Goal: Task Accomplishment & Management: Manage account settings

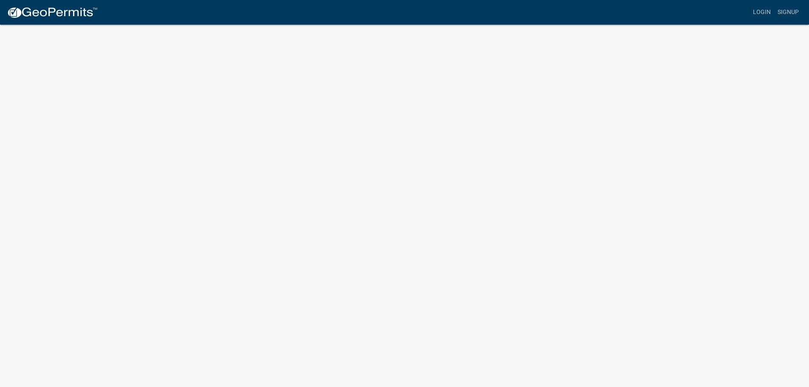
scroll to position [10, 0]
click at [761, 14] on link "Login" at bounding box center [761, 12] width 25 height 16
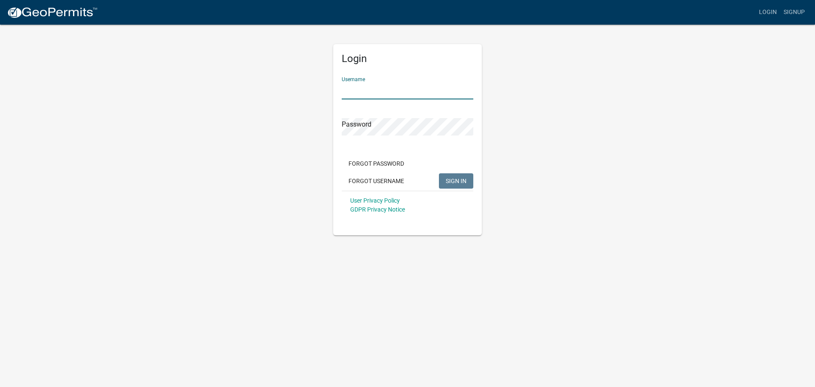
click at [374, 90] on input "Username" at bounding box center [408, 90] width 132 height 17
type input "continentalelectric"
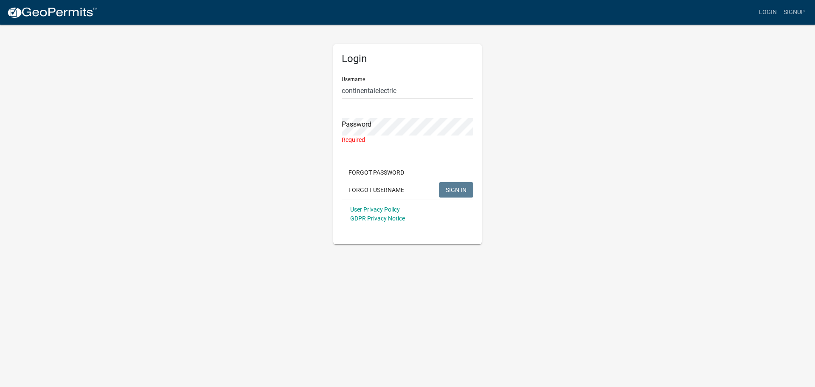
click at [467, 130] on keeper-lock "Open Keeper Popup" at bounding box center [467, 126] width 10 height 10
click at [467, 126] on keeper-lock "Open Keeper Popup" at bounding box center [467, 126] width 10 height 10
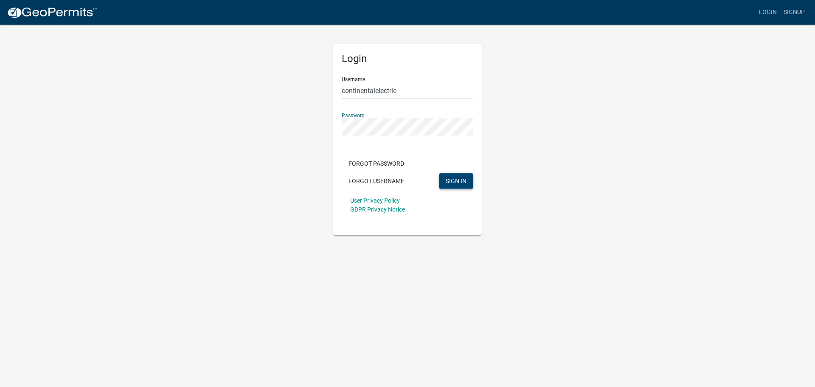
click at [457, 181] on span "SIGN IN" at bounding box center [456, 180] width 21 height 7
click at [320, 126] on div "Login Username continentalelectric Password Forgot Password Forgot Username SIG…" at bounding box center [408, 129] width 484 height 211
click at [439, 173] on button "SIGN IN" at bounding box center [456, 180] width 34 height 15
click at [330, 131] on div "Login Username continentalelectric Password Forgot Password Forgot Username SIG…" at bounding box center [407, 129] width 161 height 211
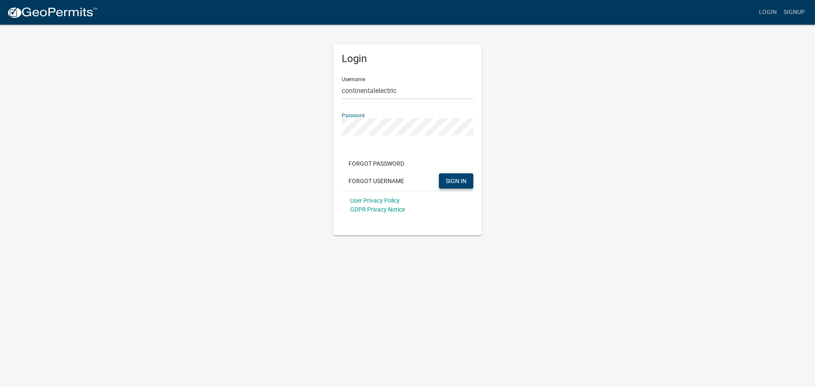
click at [439, 173] on button "SIGN IN" at bounding box center [456, 180] width 34 height 15
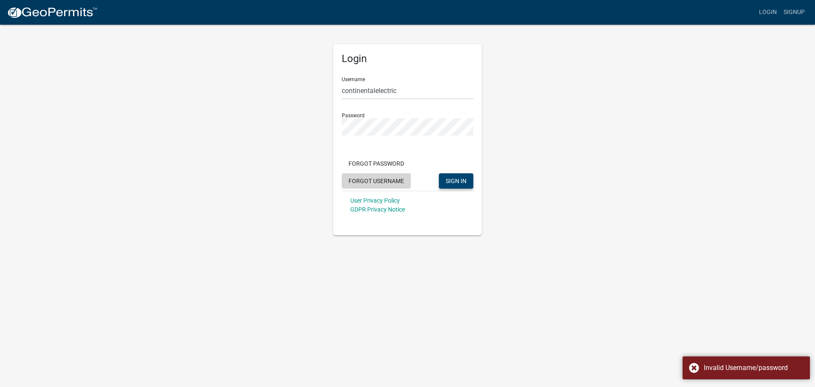
click at [383, 185] on button "Forgot Username" at bounding box center [376, 180] width 69 height 15
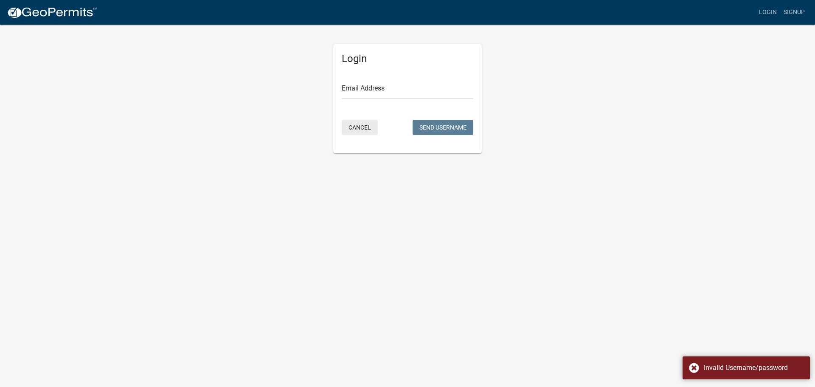
click at [366, 132] on button "Cancel" at bounding box center [360, 127] width 36 height 15
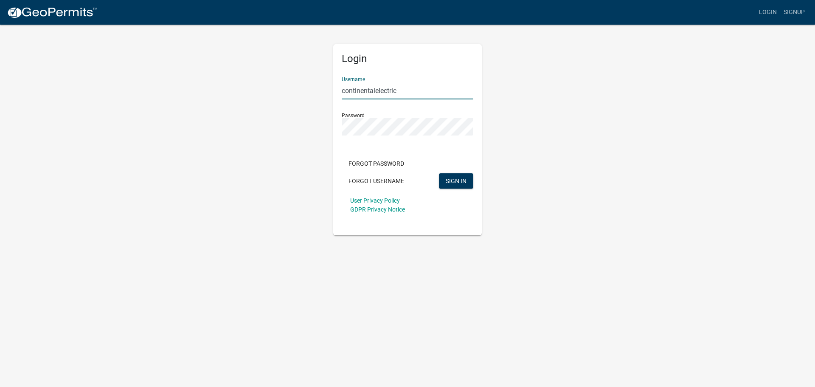
click at [380, 88] on input "continentalelectric" at bounding box center [408, 90] width 132 height 17
drag, startPoint x: 431, startPoint y: 94, endPoint x: 309, endPoint y: 100, distance: 122.0
click at [309, 100] on div "Login Username continentalelectric Password Forgot Password Forgot Username SIG…" at bounding box center [408, 129] width 484 height 211
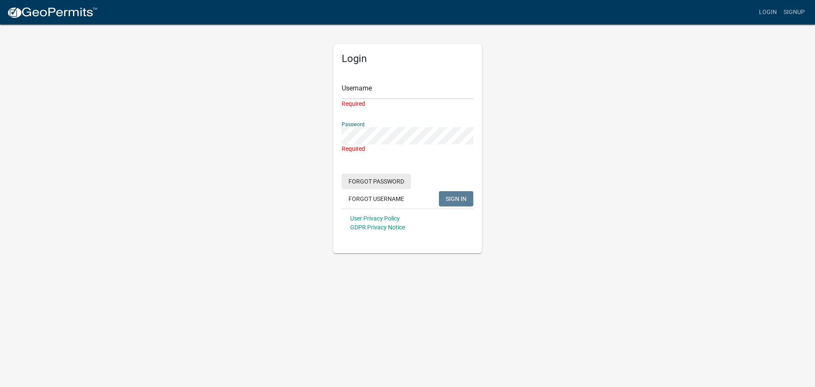
click at [373, 180] on button "Forgot Password" at bounding box center [376, 181] width 69 height 15
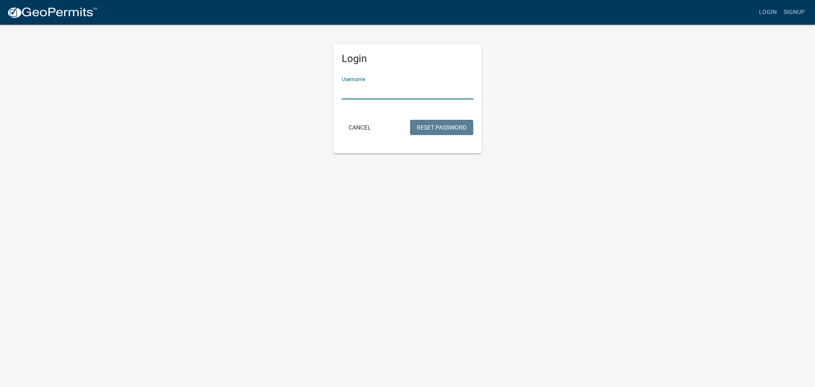
click at [384, 88] on input "Username" at bounding box center [408, 90] width 132 height 17
type input "continentalelectric"
click at [432, 124] on button "Reset Password" at bounding box center [441, 127] width 63 height 15
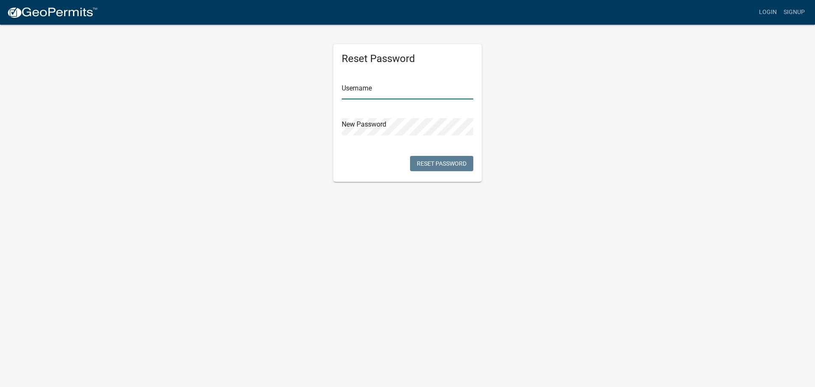
type input "continentalelectric"
click at [366, 94] on input "continentalelectric" at bounding box center [408, 90] width 132 height 17
click at [338, 127] on div "Reset Password Username continentalelectric New Password Reset Password" at bounding box center [407, 113] width 149 height 138
click at [439, 164] on button "Reset Password" at bounding box center [441, 163] width 63 height 15
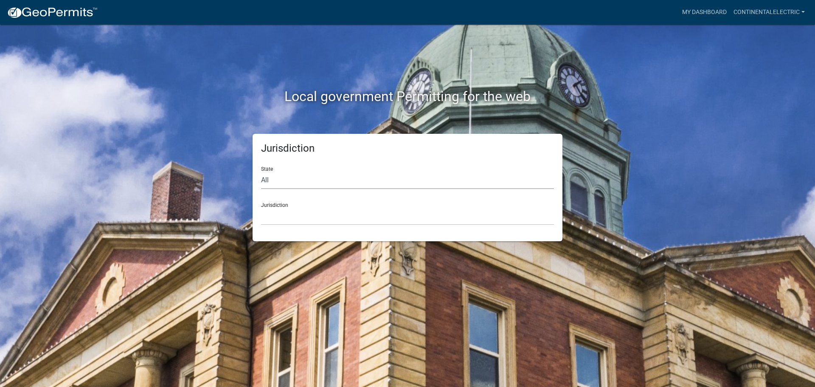
click at [292, 178] on select "All Colorado Georgia Indiana Iowa Kansas Minnesota Ohio South Carolina Wisconsin" at bounding box center [407, 180] width 293 height 17
select select "Indiana"
click at [261, 172] on select "All Colorado Georgia Indiana Iowa Kansas Minnesota Ohio South Carolina Wisconsin" at bounding box center [407, 180] width 293 height 17
click at [296, 217] on select "City of Charlestown, Indiana City of Jeffersonville, Indiana City of Logansport…" at bounding box center [407, 216] width 293 height 17
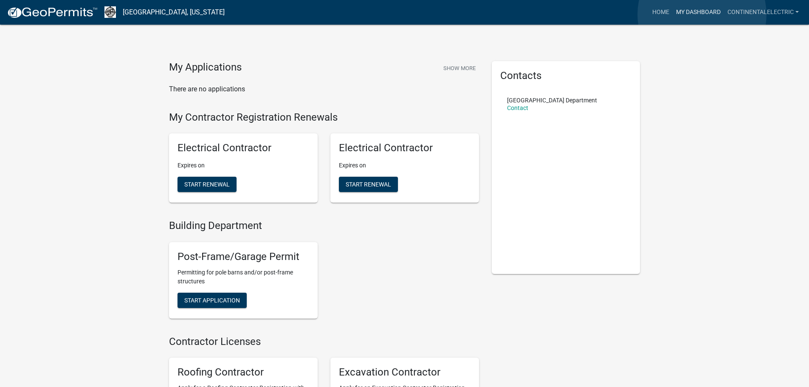
click at [702, 14] on link "My Dashboard" at bounding box center [698, 12] width 51 height 16
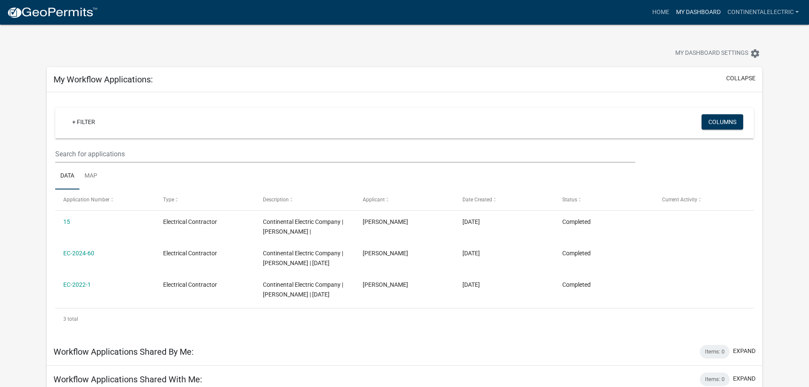
click at [702, 10] on link "My Dashboard" at bounding box center [698, 12] width 51 height 16
click at [743, 11] on link "continentalelectric" at bounding box center [763, 12] width 78 height 16
click at [745, 56] on link "Contractor Profile" at bounding box center [765, 55] width 73 height 20
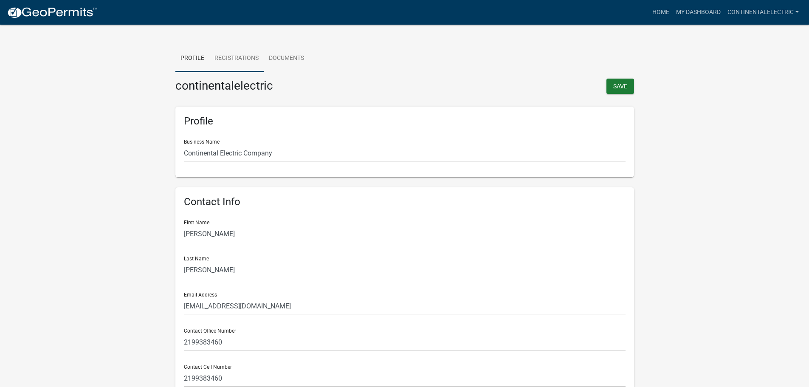
click at [247, 55] on link "Registrations" at bounding box center [236, 58] width 54 height 27
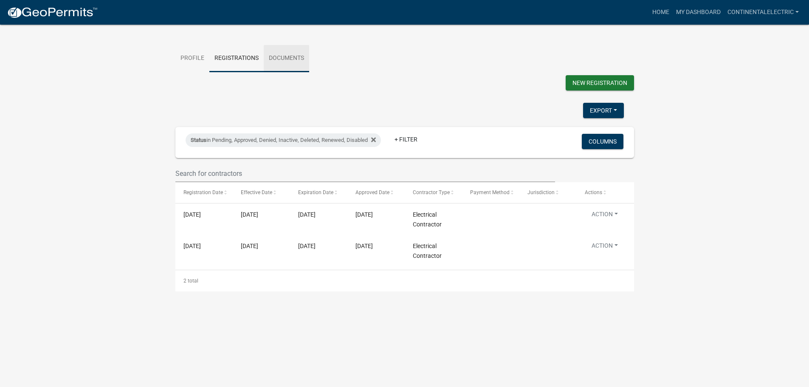
click at [299, 57] on link "Documents" at bounding box center [286, 58] width 45 height 27
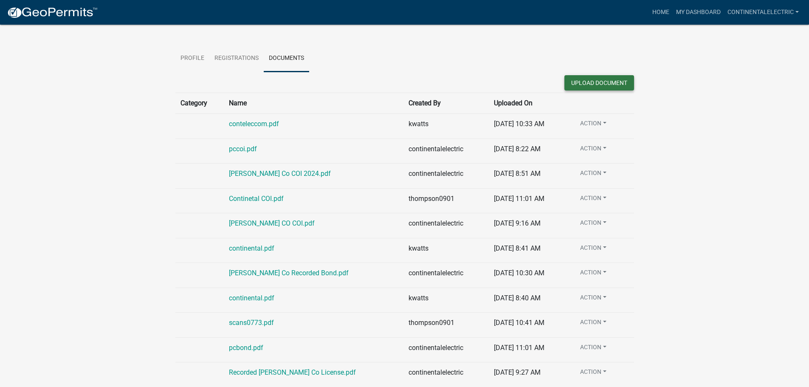
click at [604, 82] on button "Upload Document" at bounding box center [599, 82] width 70 height 15
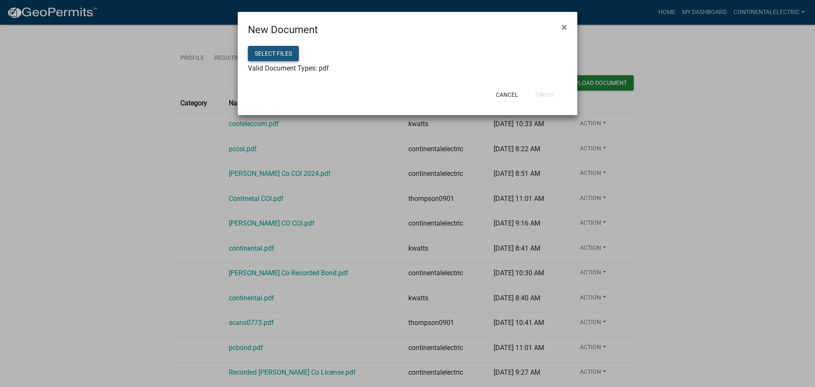
click at [273, 53] on button "Select files" at bounding box center [273, 53] width 51 height 15
click at [546, 95] on button "Finish" at bounding box center [545, 94] width 32 height 15
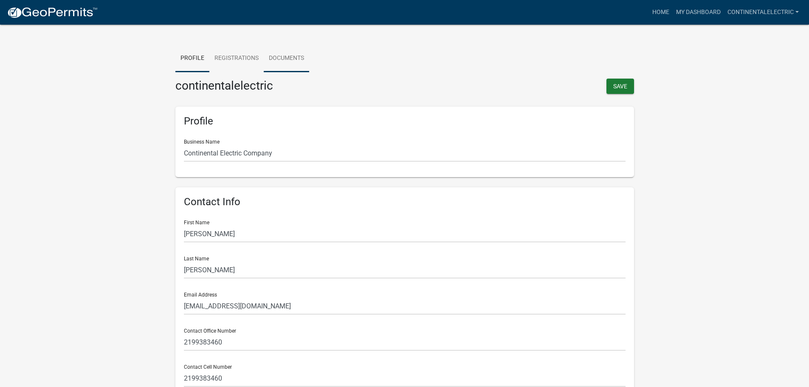
click at [293, 56] on link "Documents" at bounding box center [286, 58] width 45 height 27
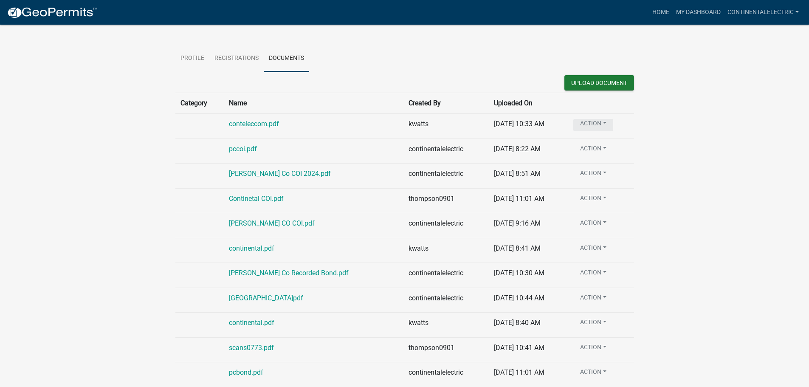
click at [602, 125] on button "Action" at bounding box center [593, 125] width 40 height 12
click at [716, 126] on wm-contractor-profile-view "more_horiz Home My Dashboard continentalelectric Account Contractor Profile Log…" at bounding box center [404, 372] width 809 height 724
click at [231, 54] on link "Registrations" at bounding box center [236, 58] width 54 height 27
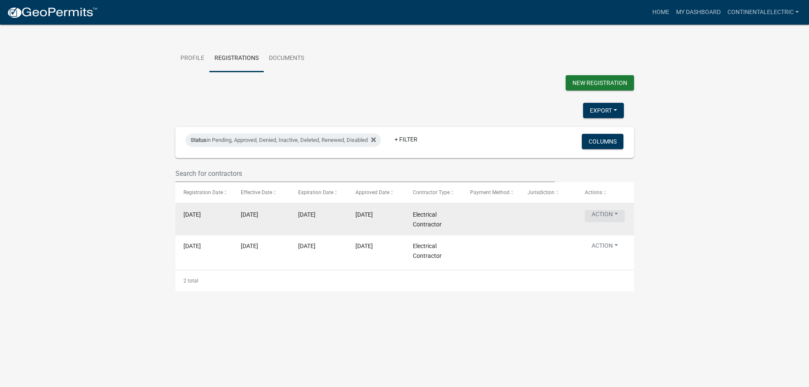
click at [617, 215] on button "Action" at bounding box center [605, 216] width 40 height 12
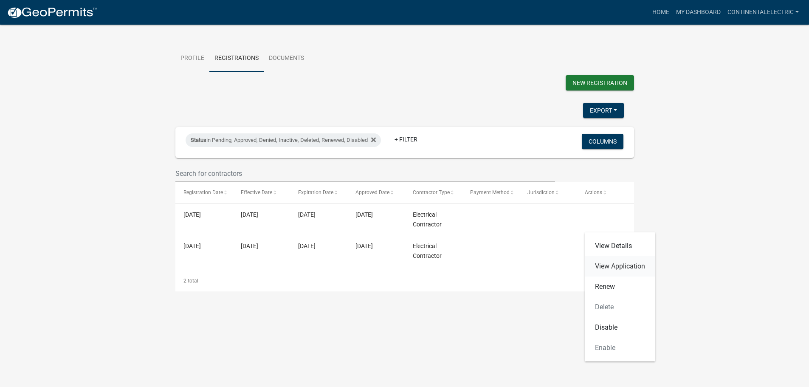
click at [624, 266] on link "View Application" at bounding box center [620, 266] width 70 height 20
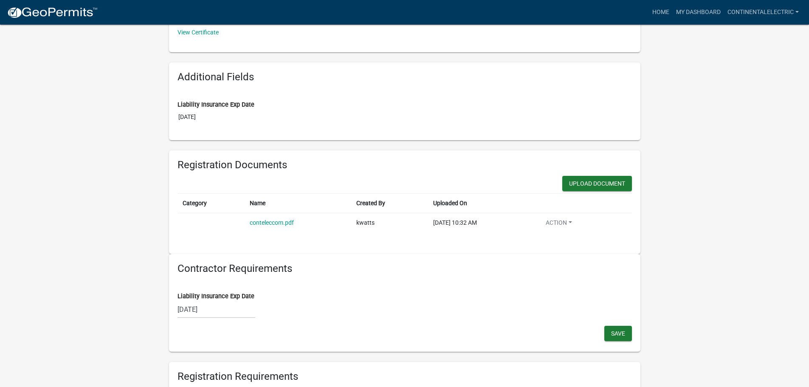
scroll to position [255, 0]
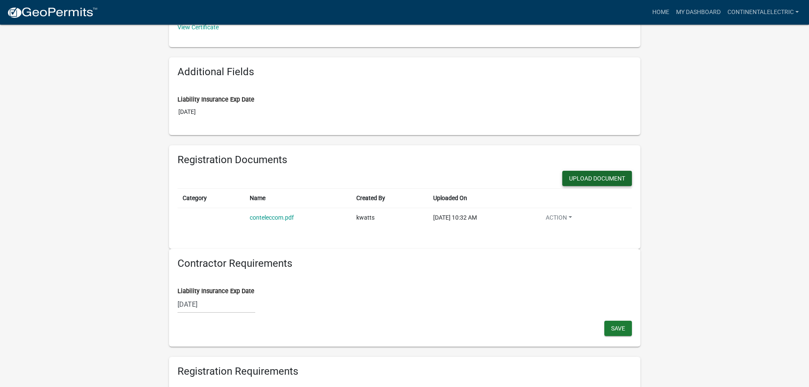
click at [590, 184] on button "Upload Document" at bounding box center [597, 178] width 70 height 15
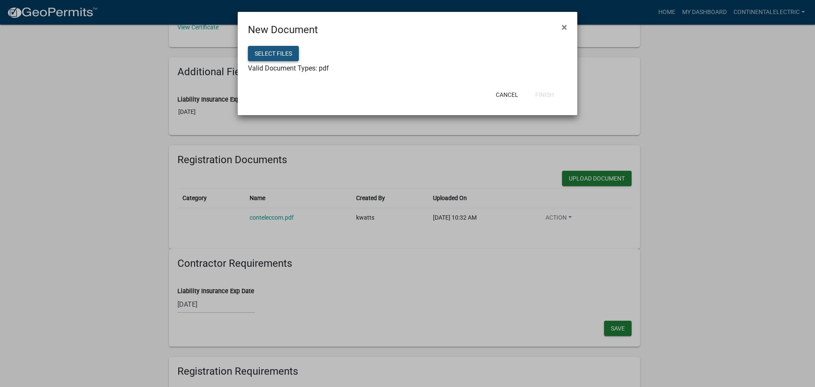
click at [291, 54] on button "Select files" at bounding box center [273, 53] width 51 height 15
click at [542, 96] on button "Finish" at bounding box center [545, 94] width 32 height 15
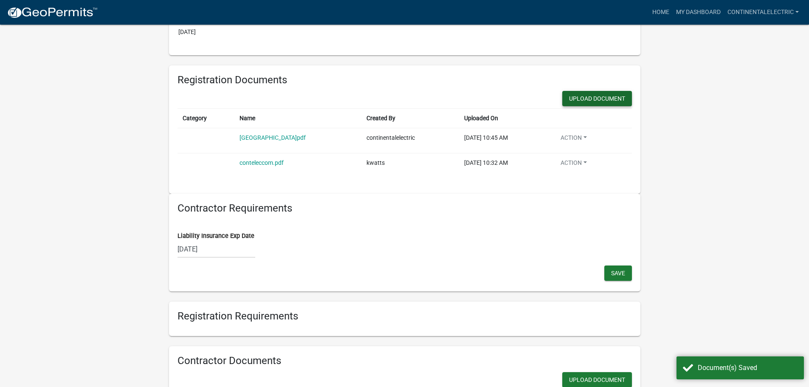
scroll to position [340, 0]
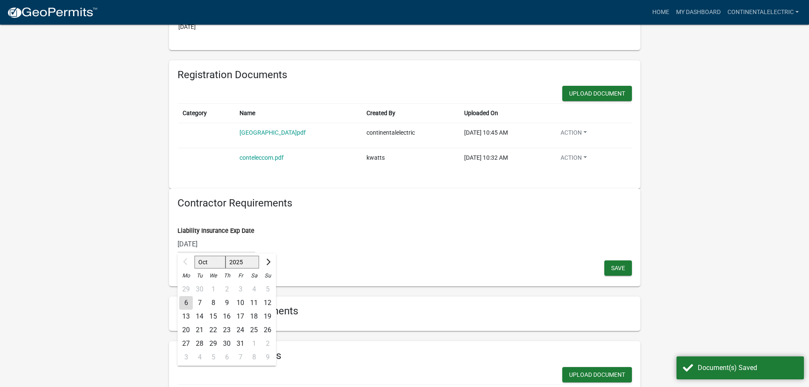
click at [221, 244] on div "[DATE] Oct Nov [DATE] 2026 2027 2028 2029 2030 2031 2032 2033 2034 2035 2036 20…" at bounding box center [216, 243] width 78 height 17
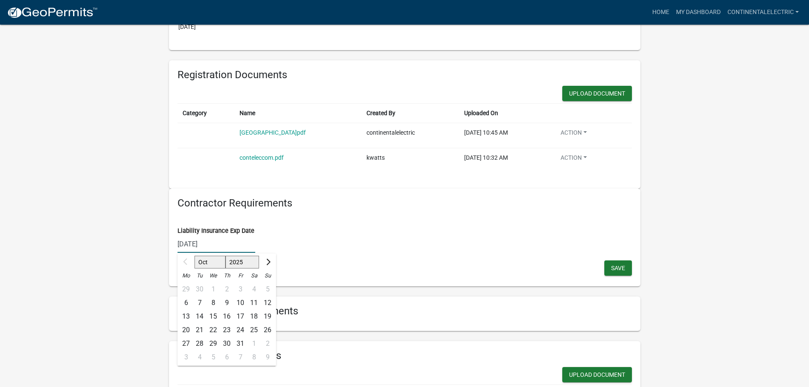
click at [246, 263] on select "2025 2026 2027 2028 2029 2030 2031 2032 2033 2034 2035 2036 2037 2038 2039 2040…" at bounding box center [242, 262] width 34 height 13
select select "2026"
click at [225, 256] on select "2025 2026 2027 2028 2029 2030 2031 2032 2033 2034 2035 2036 2037 2038 2039 2040…" at bounding box center [242, 262] width 34 height 13
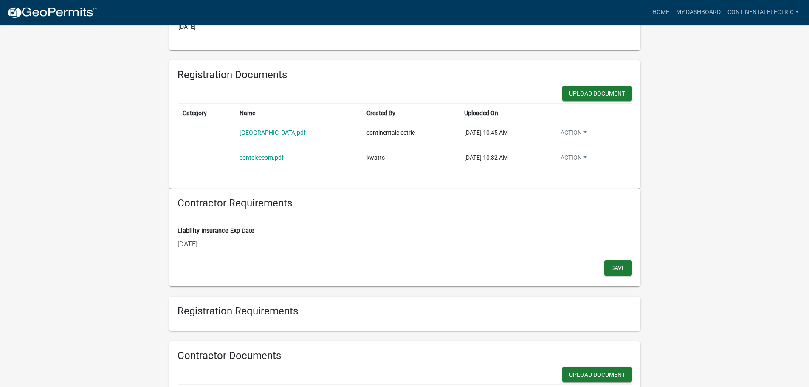
click at [215, 242] on div "[DATE]" at bounding box center [216, 243] width 78 height 17
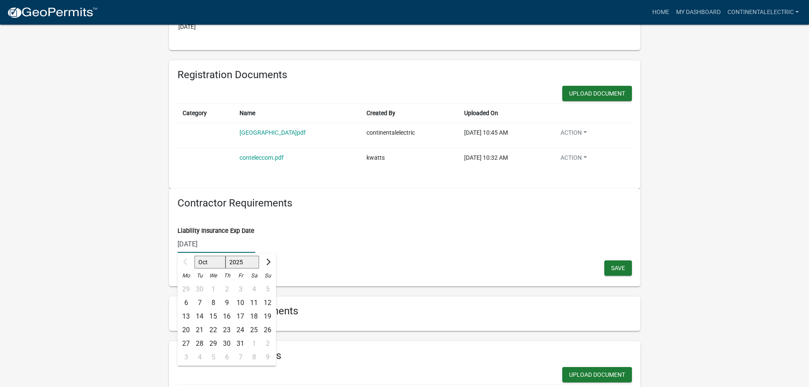
click at [251, 265] on select "2025 2026 2027 2028 2029 2030 2031 2032 2033 2034 2035 2036 2037 2038 2039 2040…" at bounding box center [242, 262] width 34 height 13
select select "2026"
click at [225, 256] on select "2025 2026 2027 2028 2029 2030 2031 2032 2033 2034 2035 2036 2037 2038 2039 2040…" at bounding box center [242, 262] width 34 height 13
click at [228, 290] on div "1" at bounding box center [227, 289] width 14 height 14
type input "[DATE]"
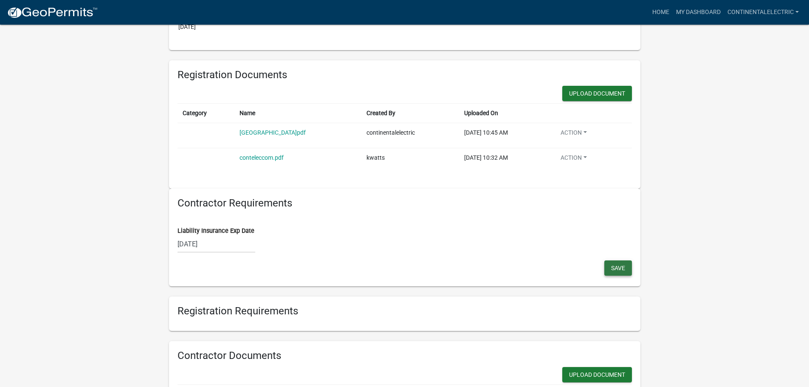
click at [613, 269] on span "Save" at bounding box center [618, 268] width 14 height 7
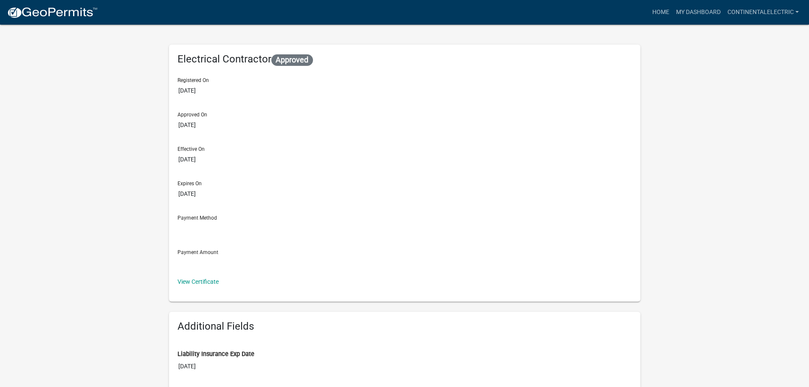
scroll to position [0, 0]
